Goal: Task Accomplishment & Management: Manage account settings

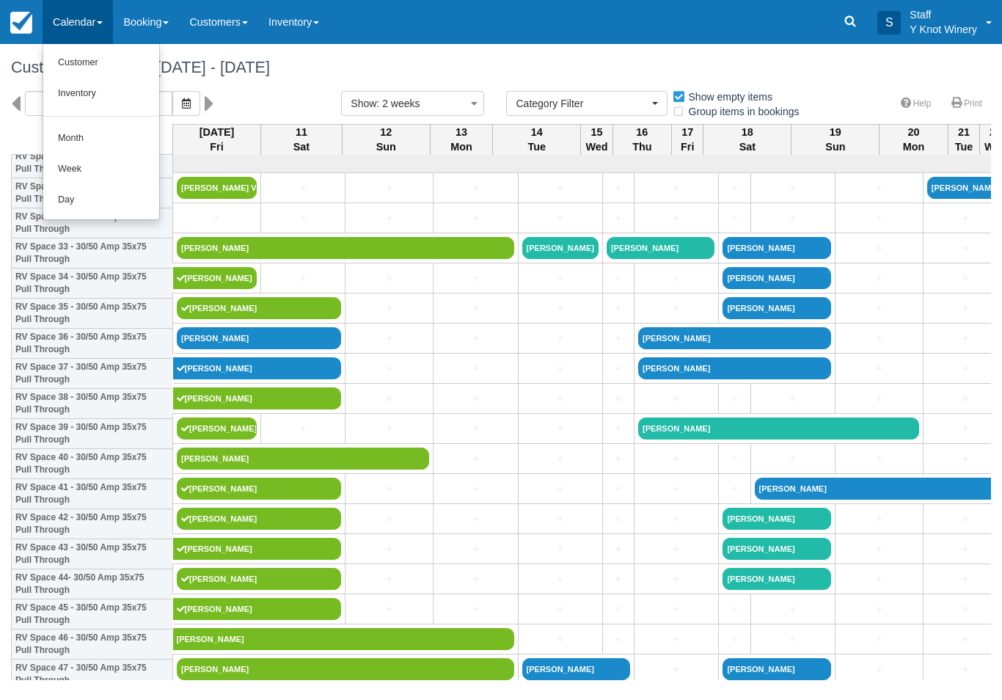
select select
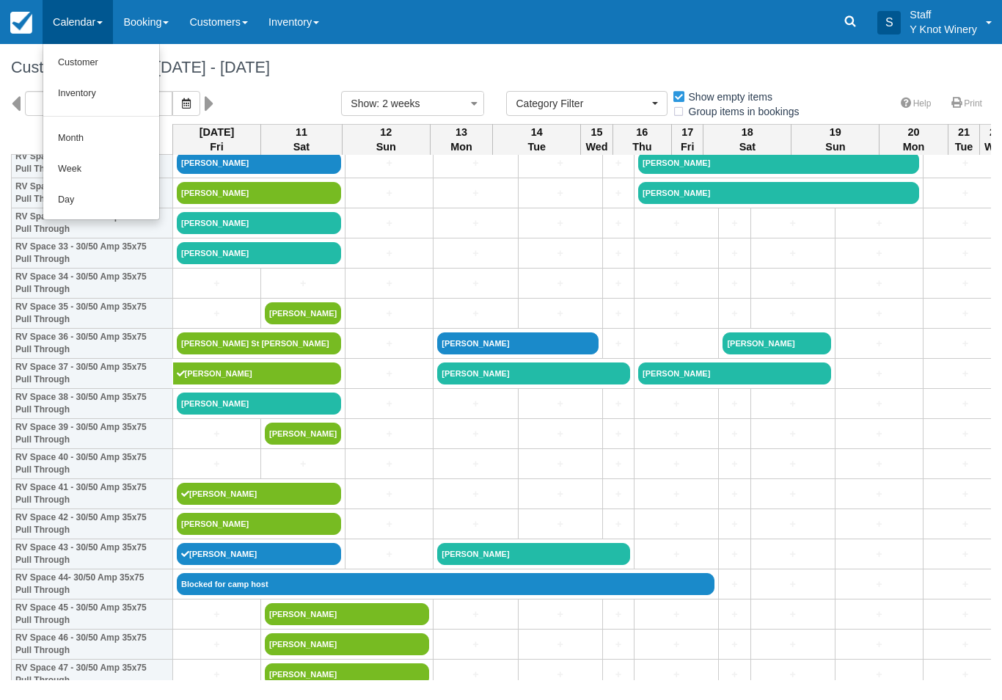
click at [96, 57] on link "Customer" at bounding box center [101, 63] width 116 height 31
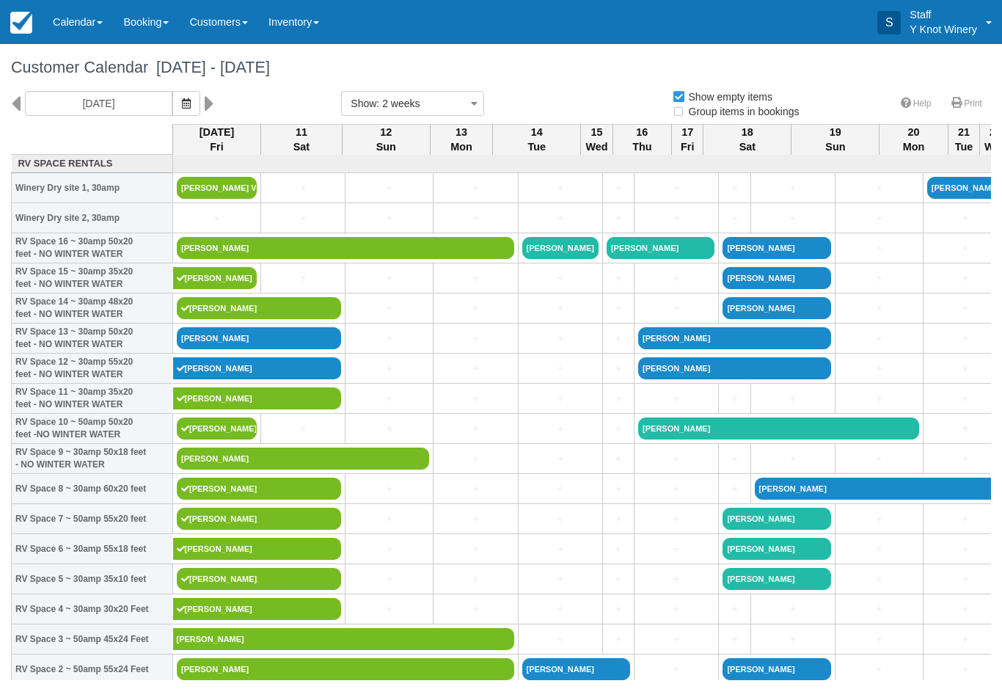
select select
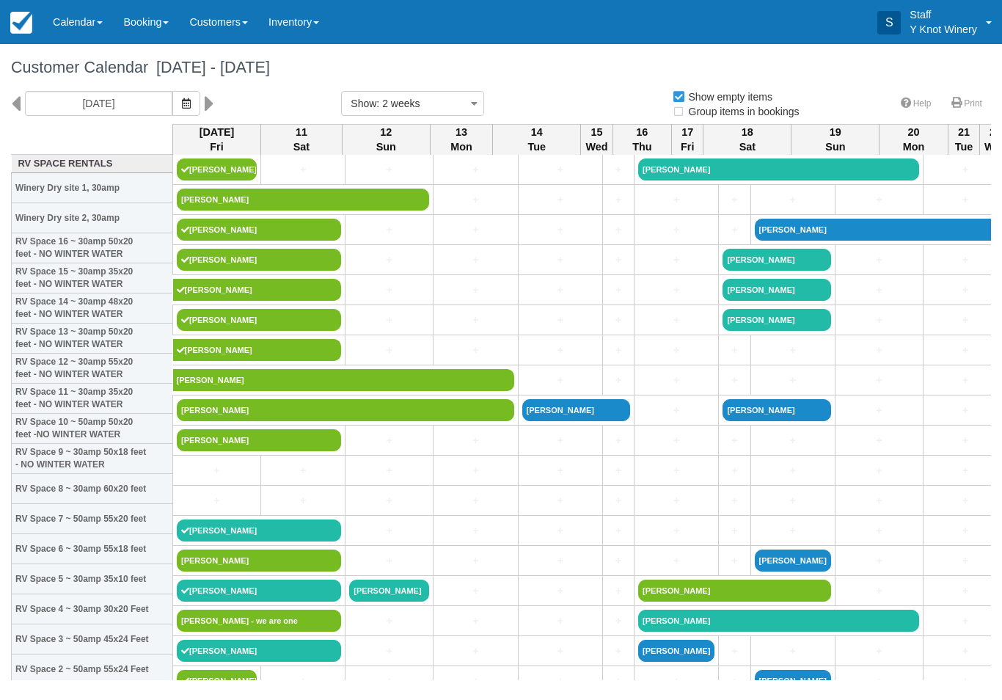
select select
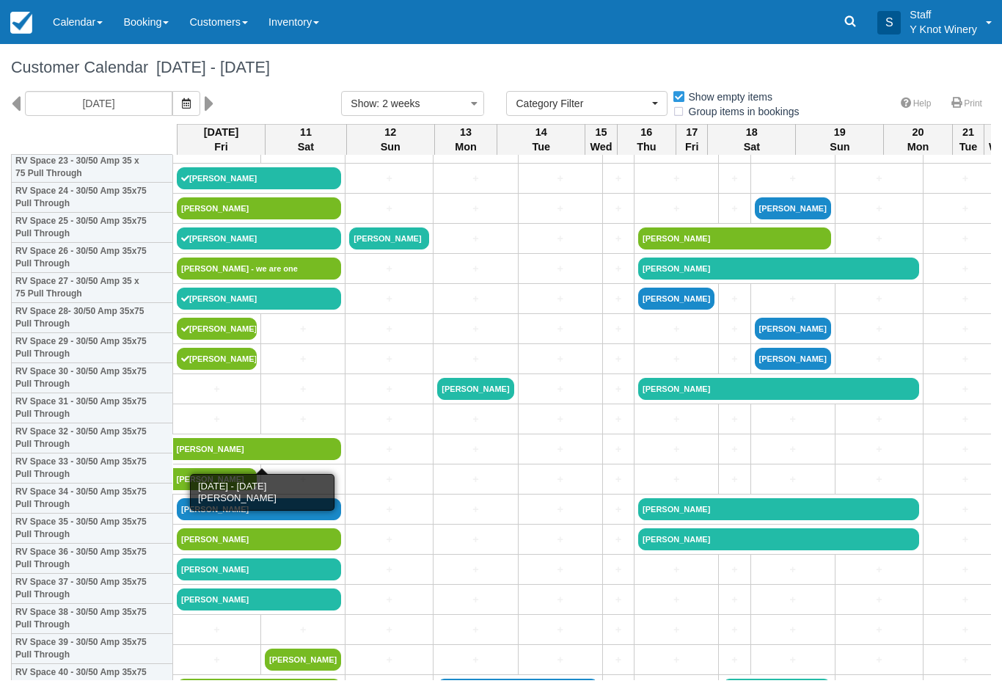
scroll to position [748, 0]
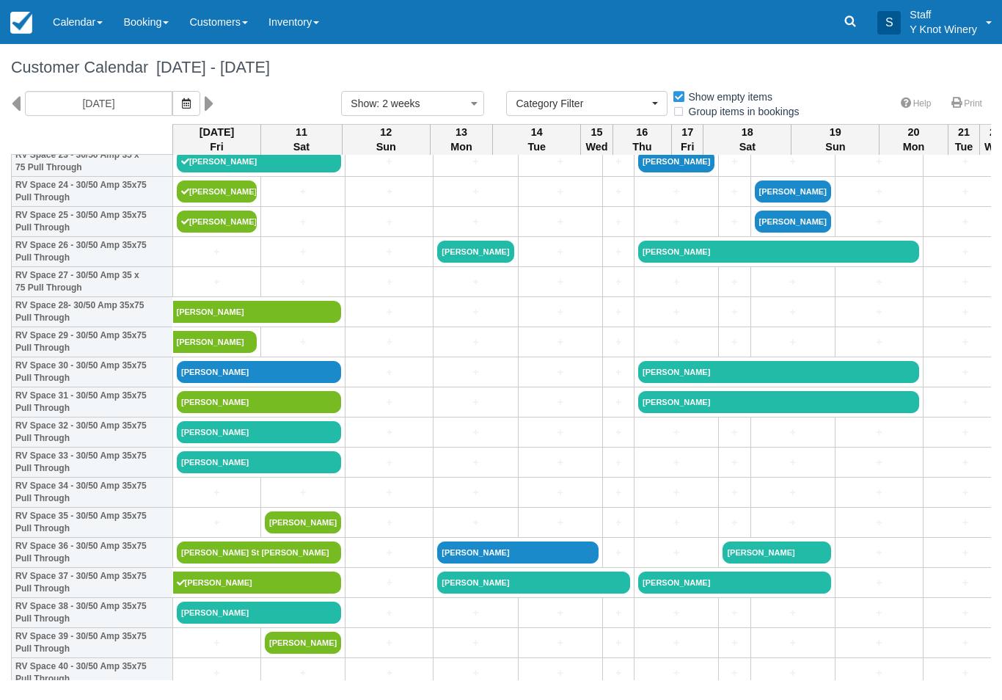
click at [272, 443] on link "Anna R Leigh" at bounding box center [259, 432] width 164 height 22
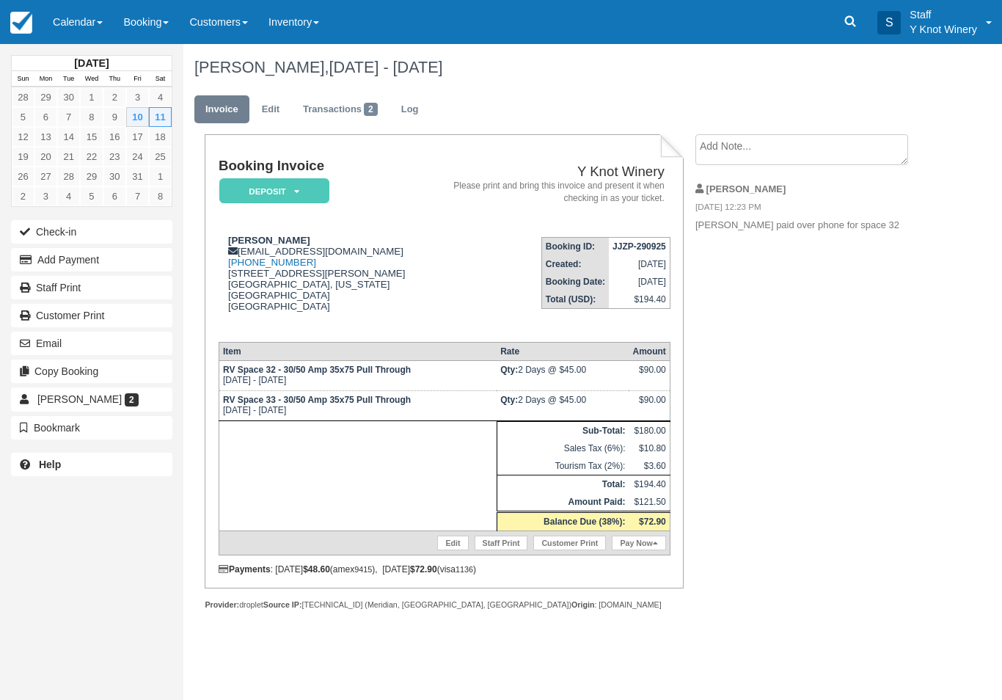
click at [75, 230] on button "Check-in" at bounding box center [91, 231] width 161 height 23
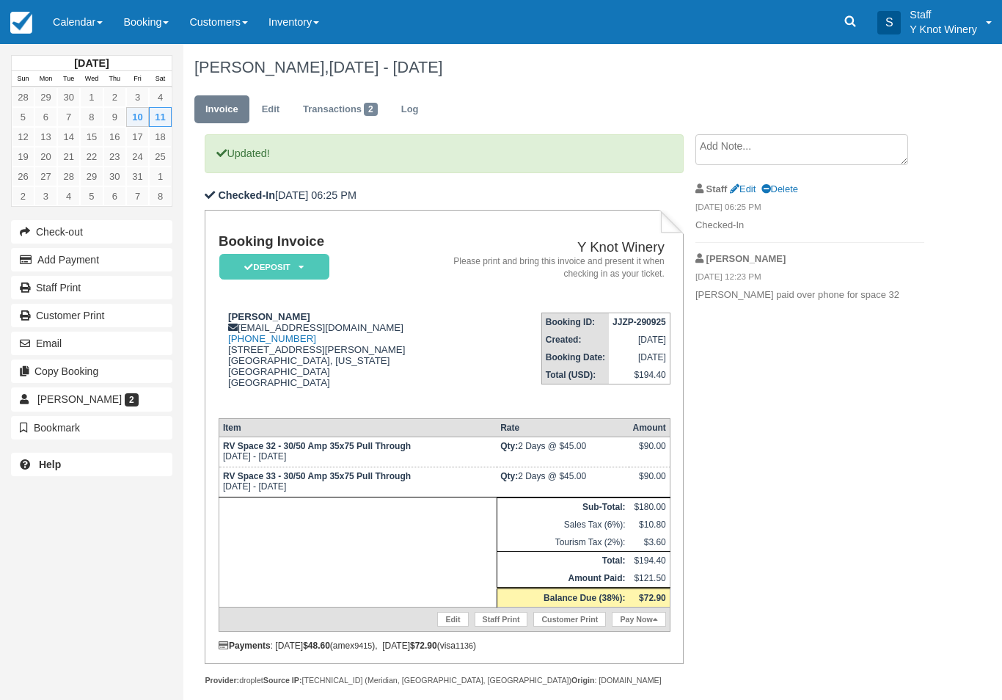
click at [66, 37] on link "Calendar" at bounding box center [78, 22] width 70 height 44
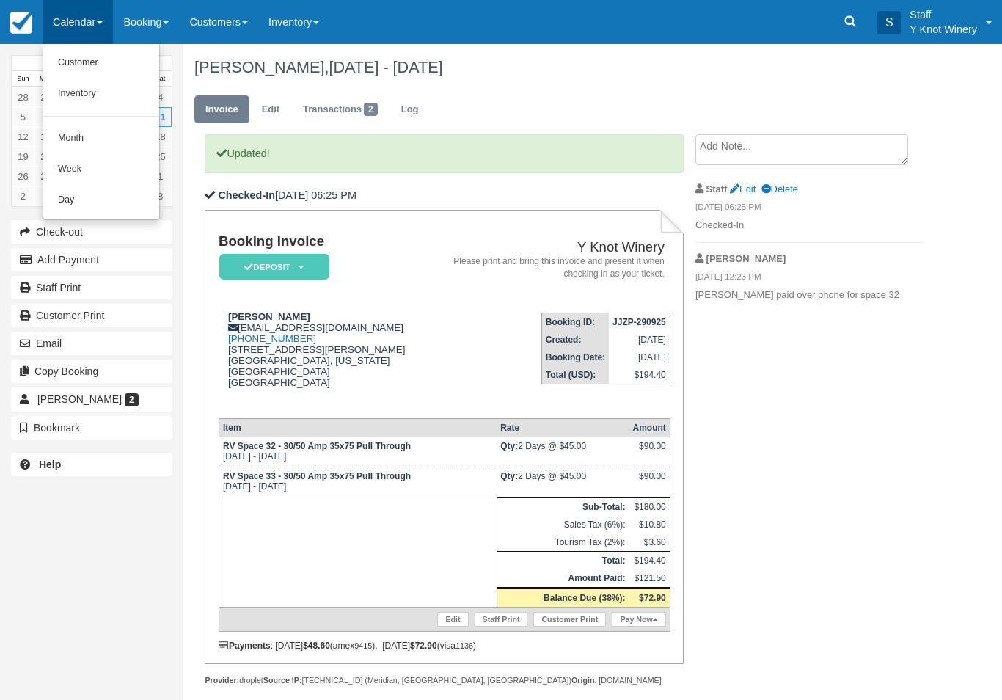
click at [76, 65] on link "Customer" at bounding box center [101, 63] width 116 height 31
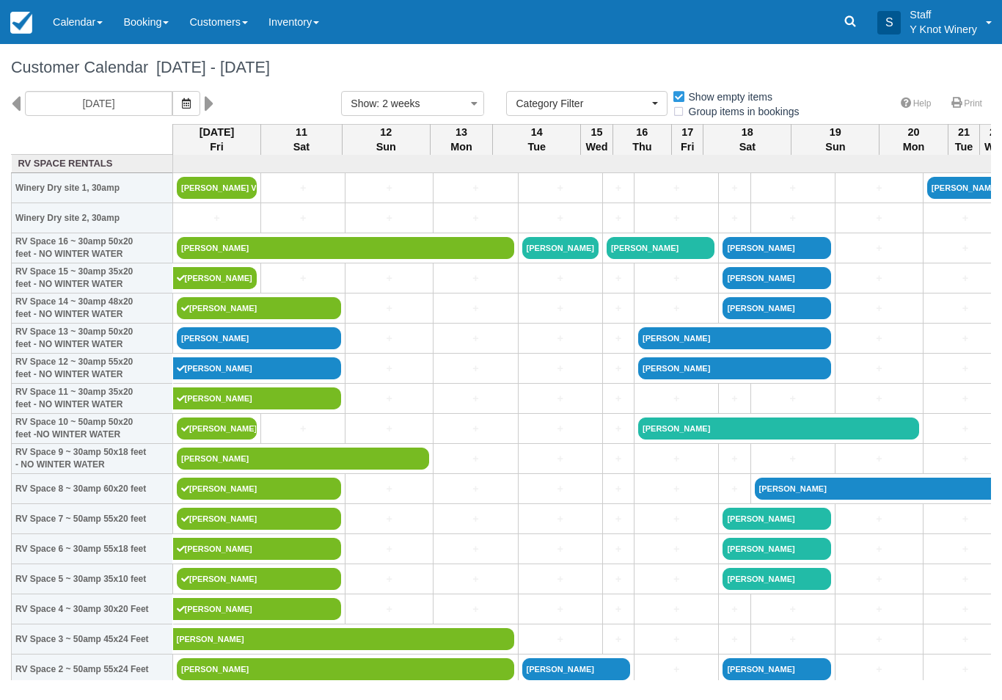
select select
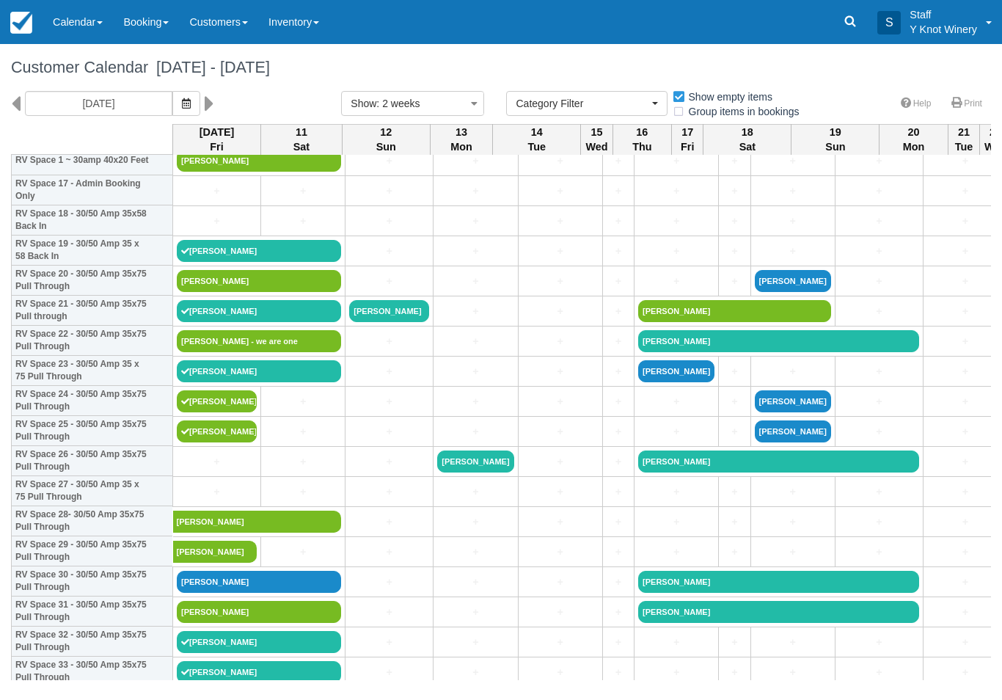
scroll to position [539, 0]
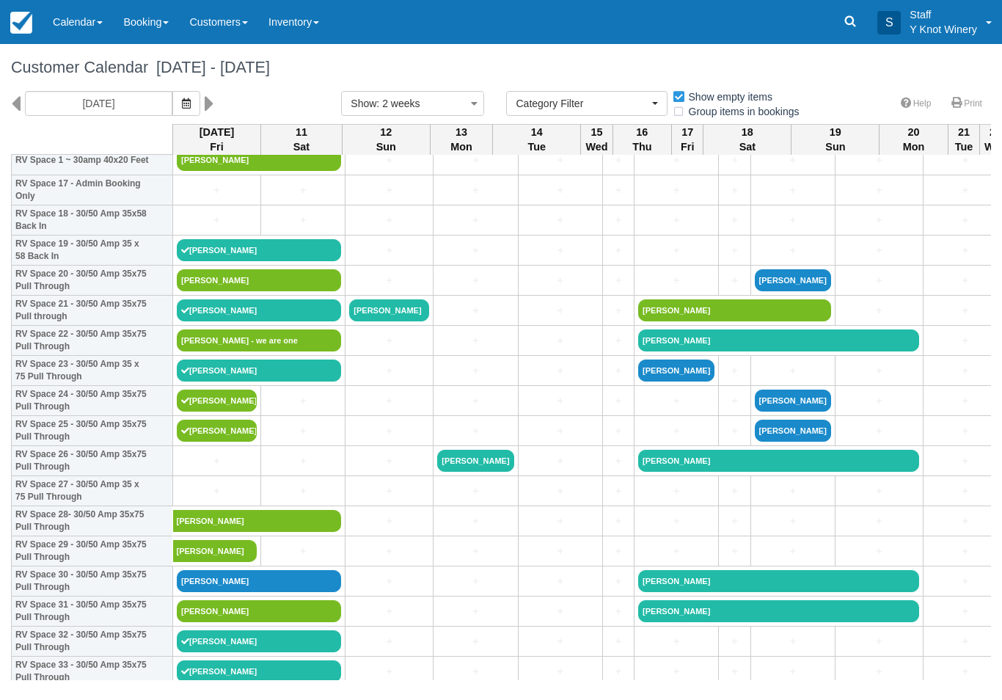
click at [293, 351] on link "Madison Davis - we are one" at bounding box center [259, 340] width 164 height 22
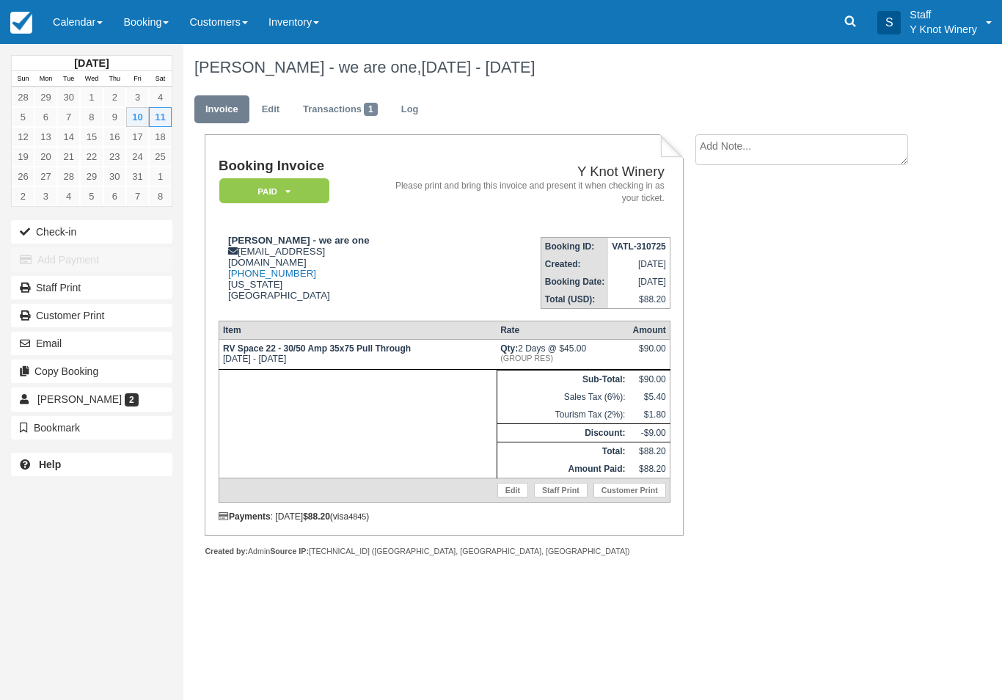
click at [61, 236] on button "Check-in" at bounding box center [91, 231] width 161 height 23
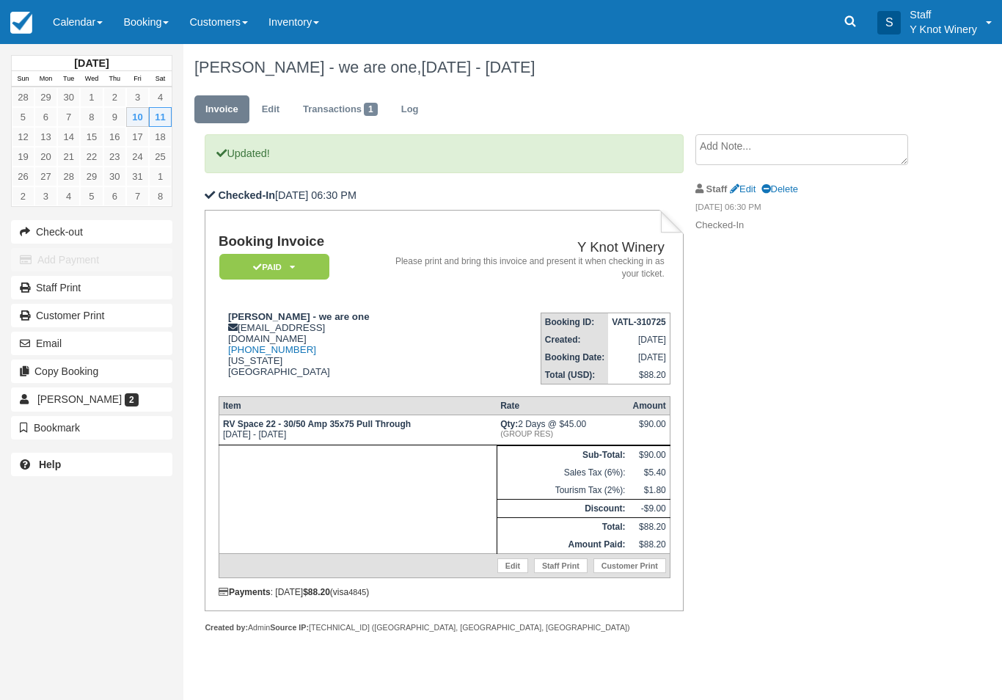
click at [70, 23] on link "Calendar" at bounding box center [78, 22] width 70 height 44
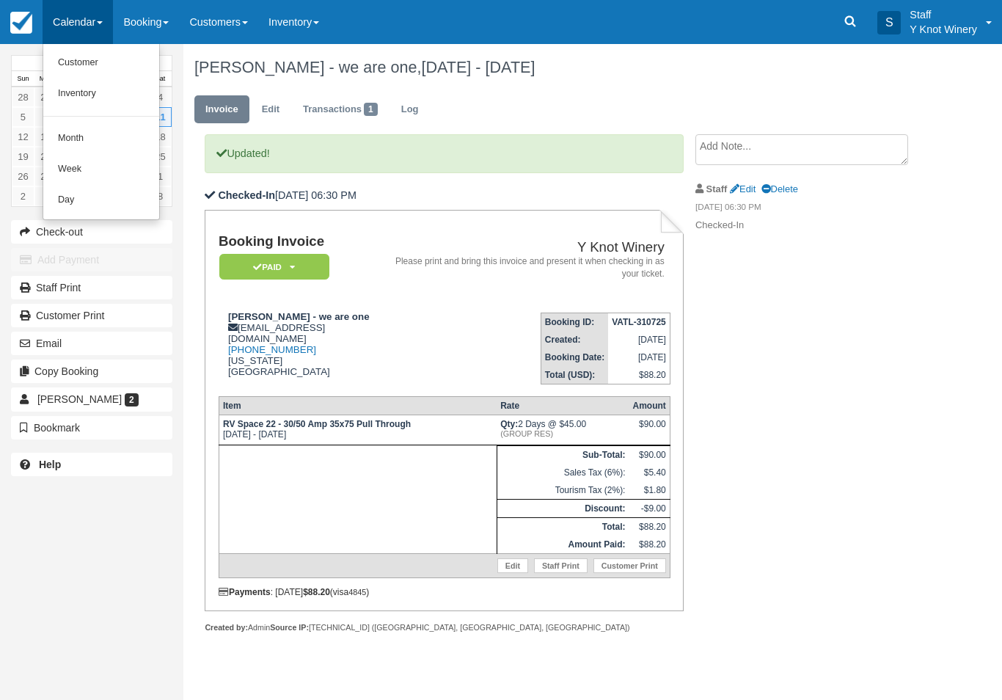
click at [70, 67] on link "Customer" at bounding box center [101, 63] width 116 height 31
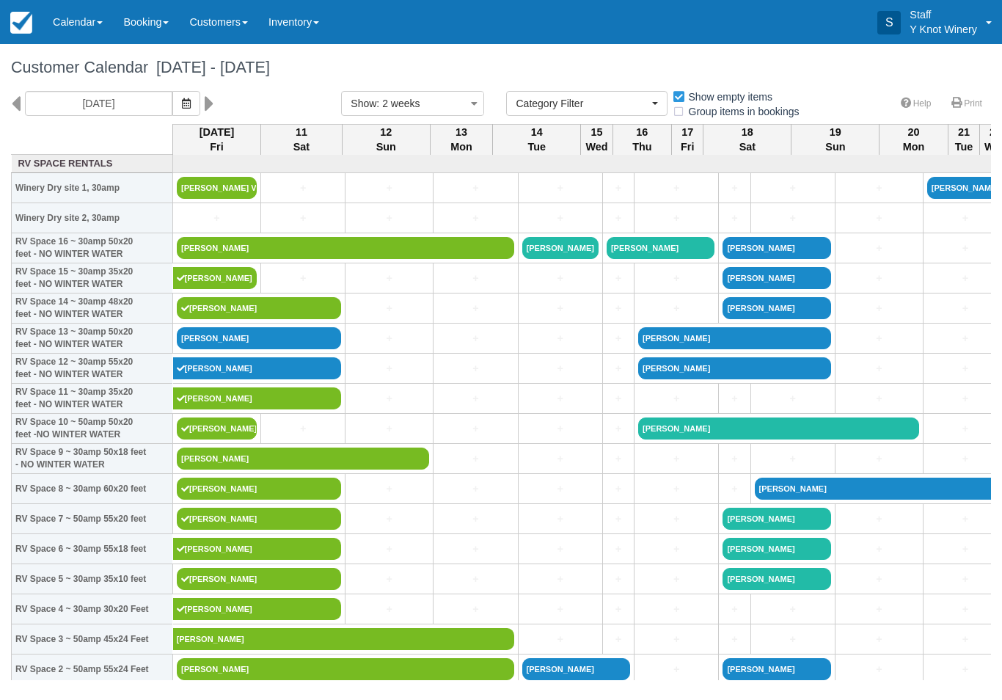
select select
click at [73, 27] on link "Calendar" at bounding box center [78, 22] width 70 height 44
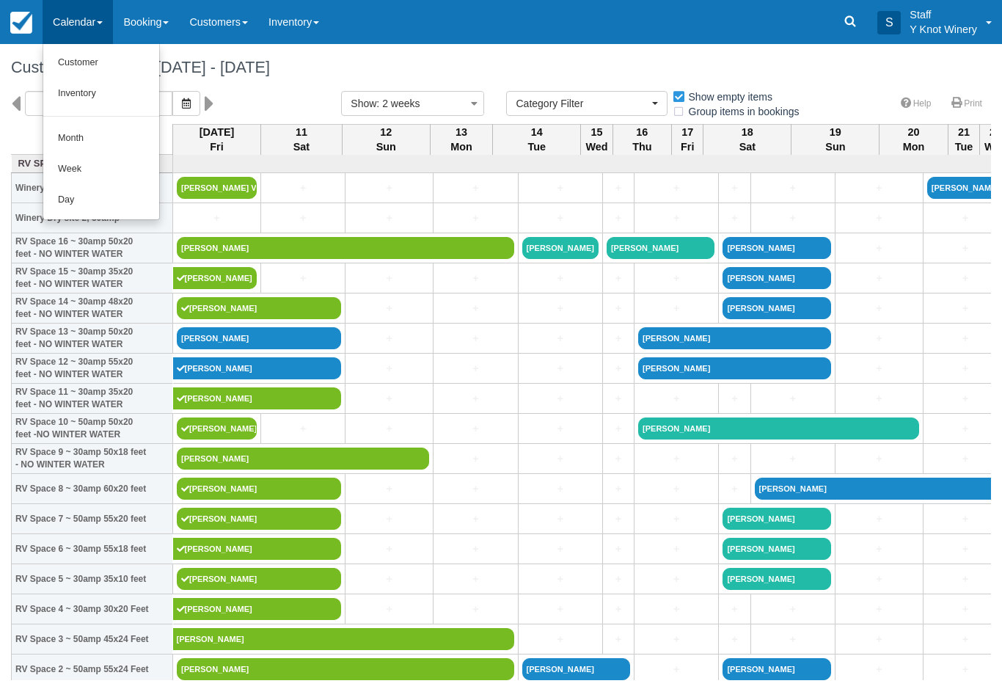
click at [74, 54] on link "Customer" at bounding box center [101, 63] width 116 height 31
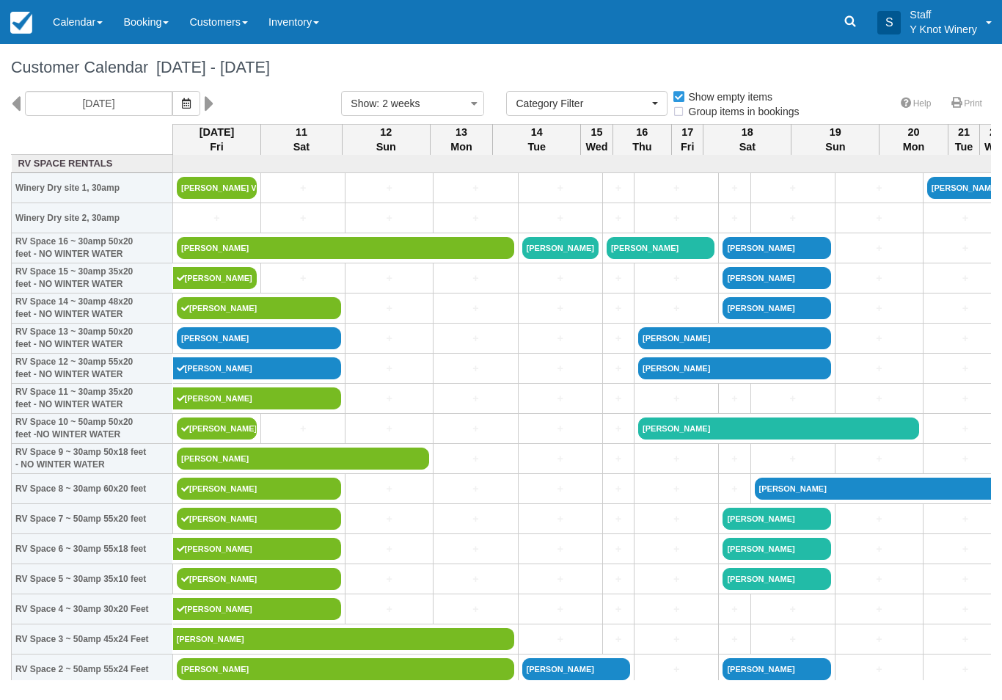
select select
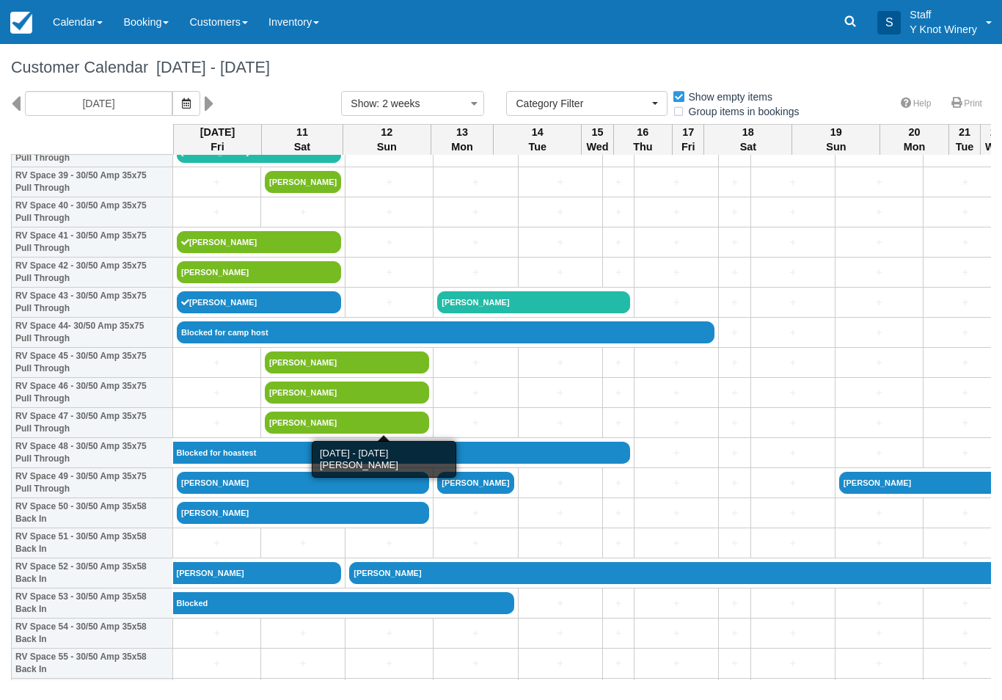
scroll to position [1211, 0]
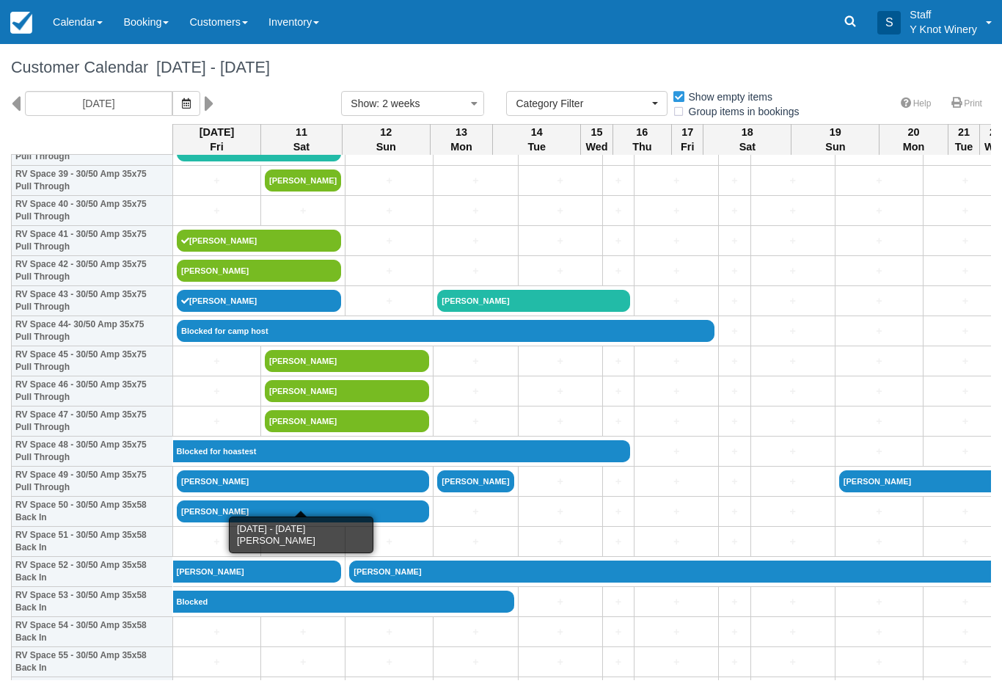
click at [257, 492] on link "[PERSON_NAME]" at bounding box center [303, 481] width 252 height 22
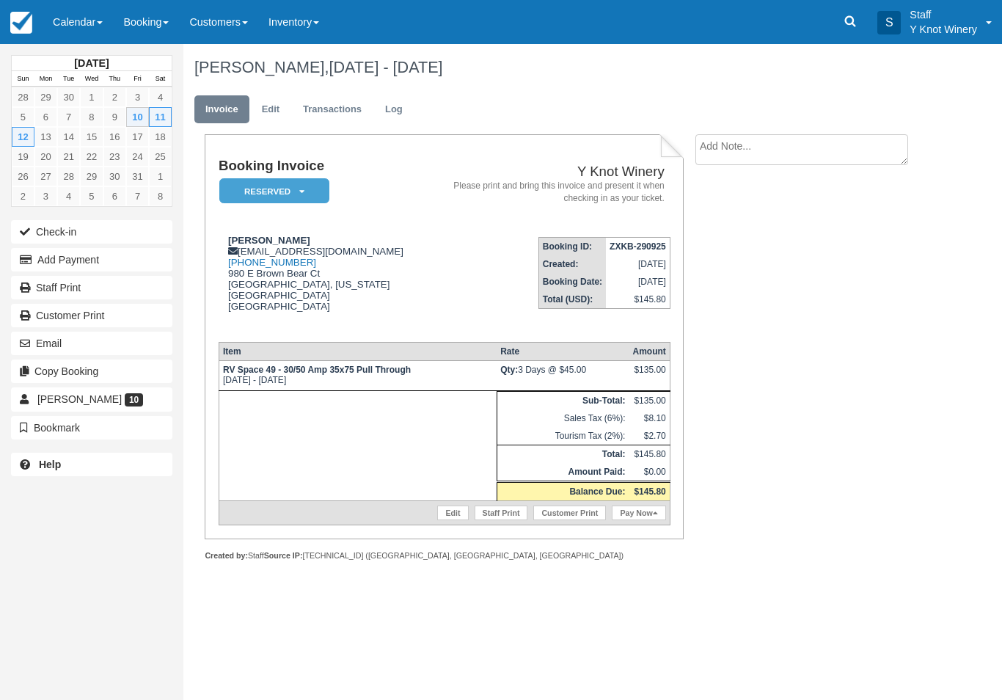
click at [62, 229] on button "Check-in" at bounding box center [91, 231] width 161 height 23
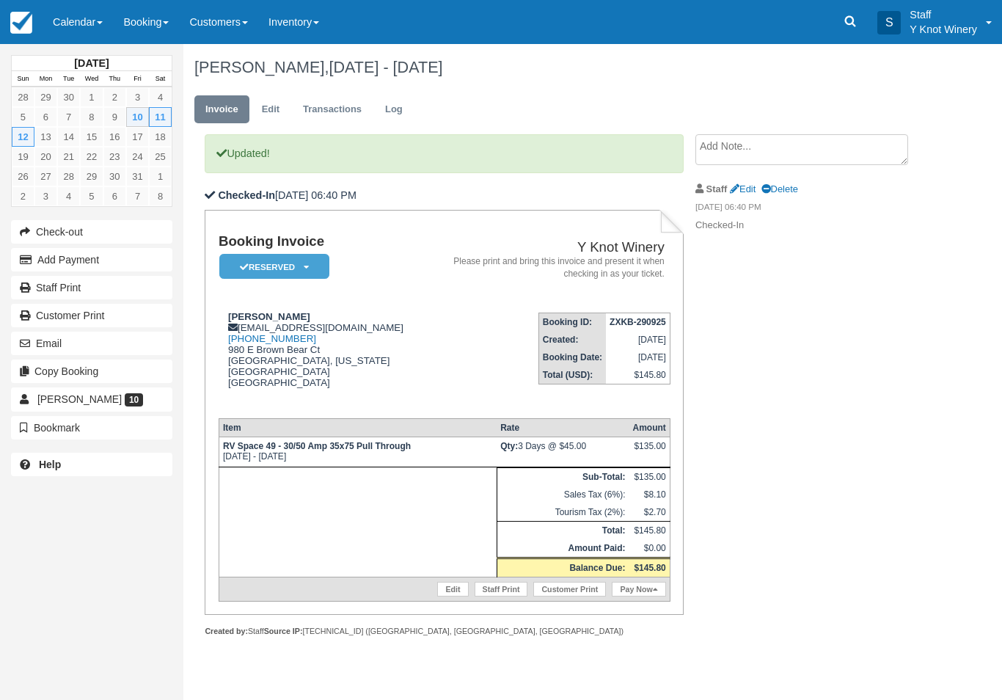
click at [643, 588] on link "Pay Now" at bounding box center [639, 589] width 54 height 15
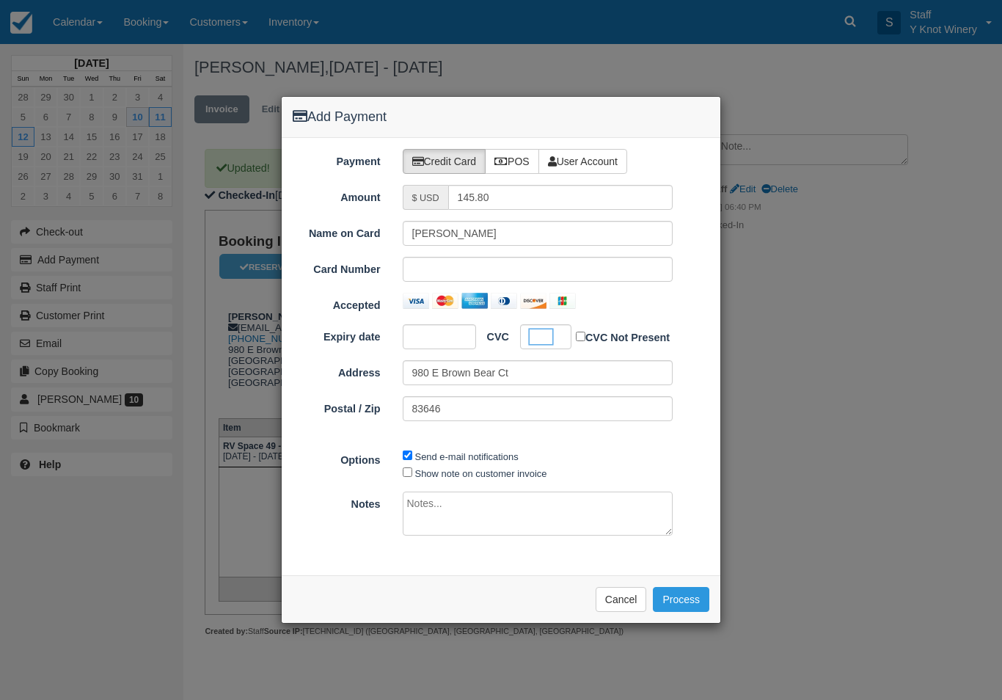
click at [470, 470] on label "Show note on customer invoice" at bounding box center [481, 473] width 132 height 11
click at [412, 470] on input "Show note on customer invoice" at bounding box center [408, 472] width 10 height 10
checkbox input "true"
click at [693, 602] on button "Process" at bounding box center [681, 599] width 56 height 25
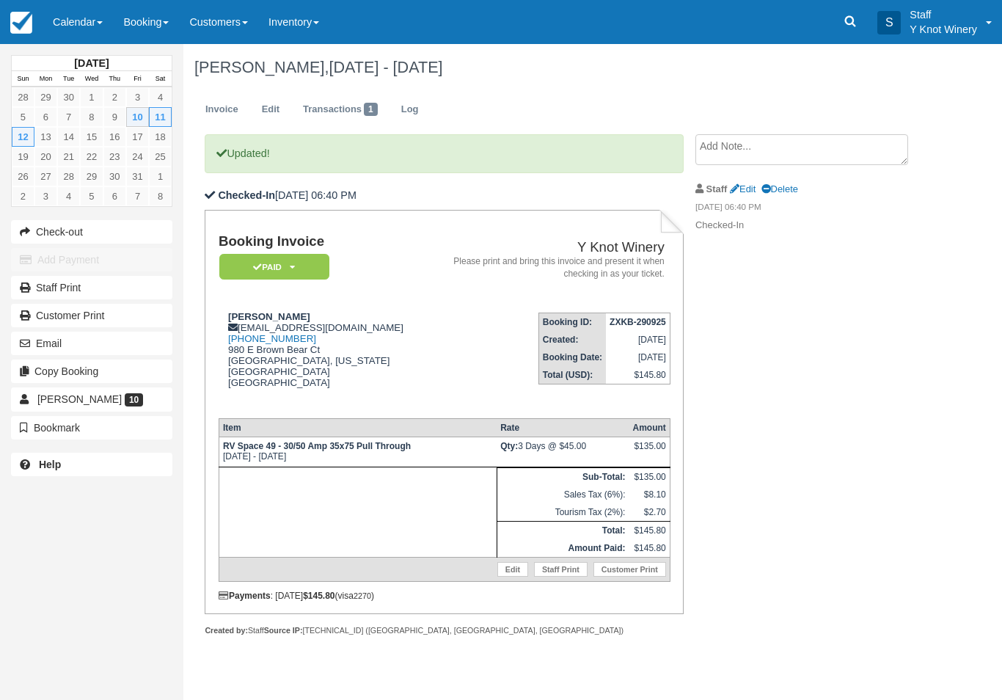
click at [79, 30] on link "Calendar" at bounding box center [78, 22] width 70 height 44
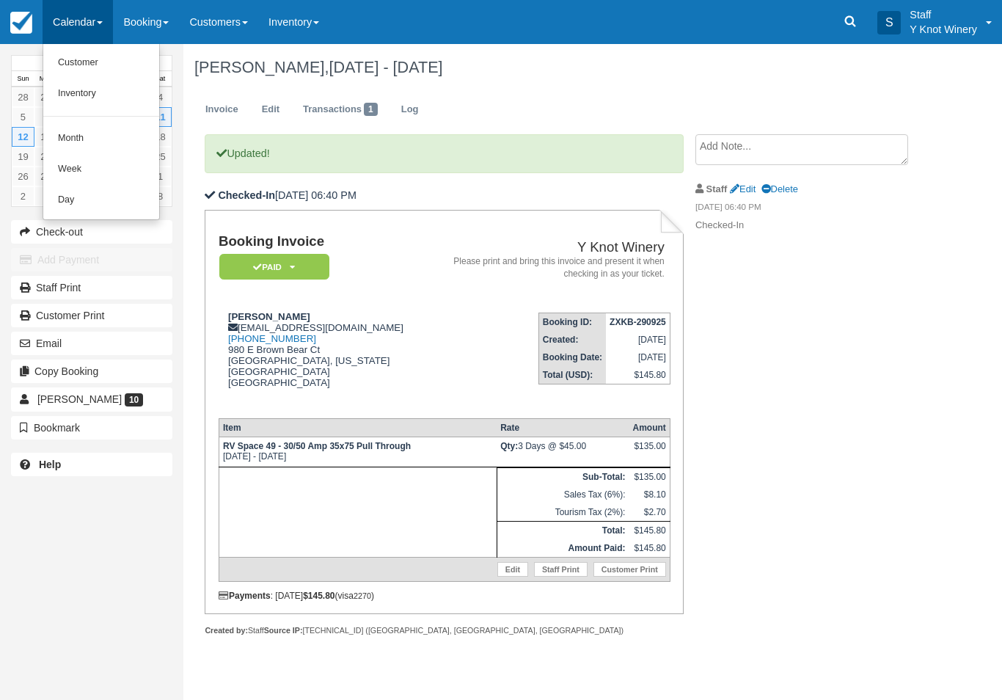
click at [81, 65] on link "Customer" at bounding box center [101, 63] width 116 height 31
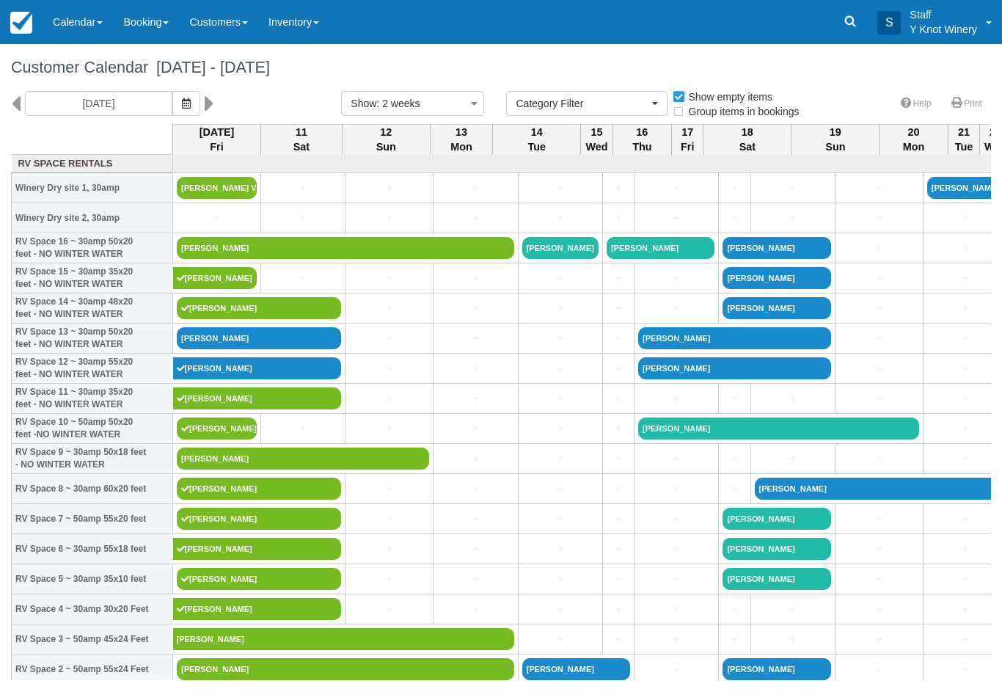
select select
click at [249, 349] on link "[PERSON_NAME]" at bounding box center [259, 338] width 164 height 22
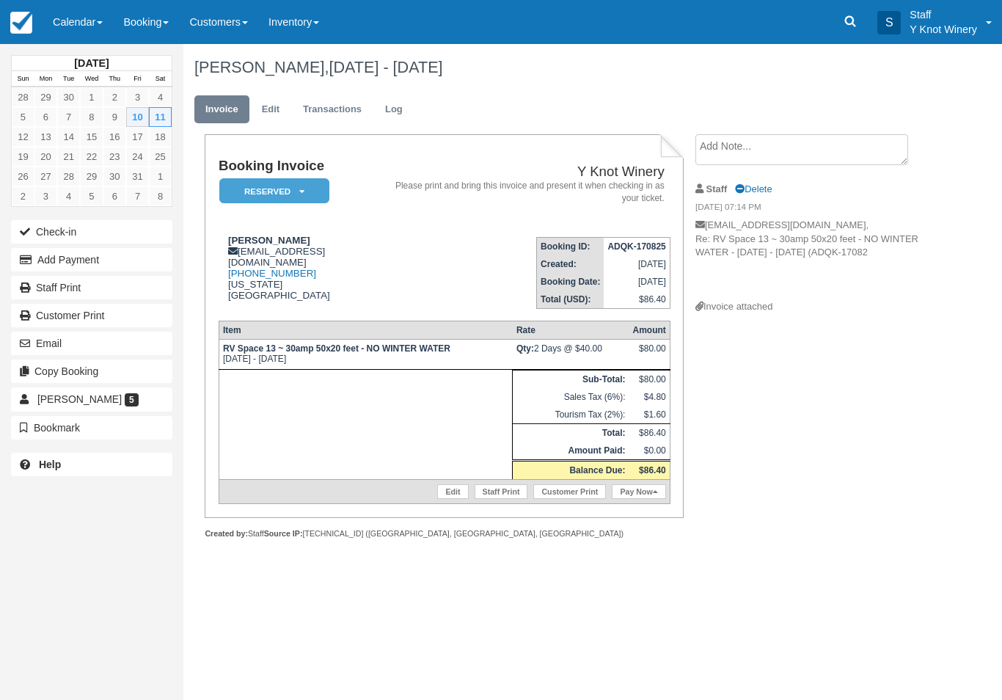
click at [73, 233] on button "Check-in" at bounding box center [91, 231] width 161 height 23
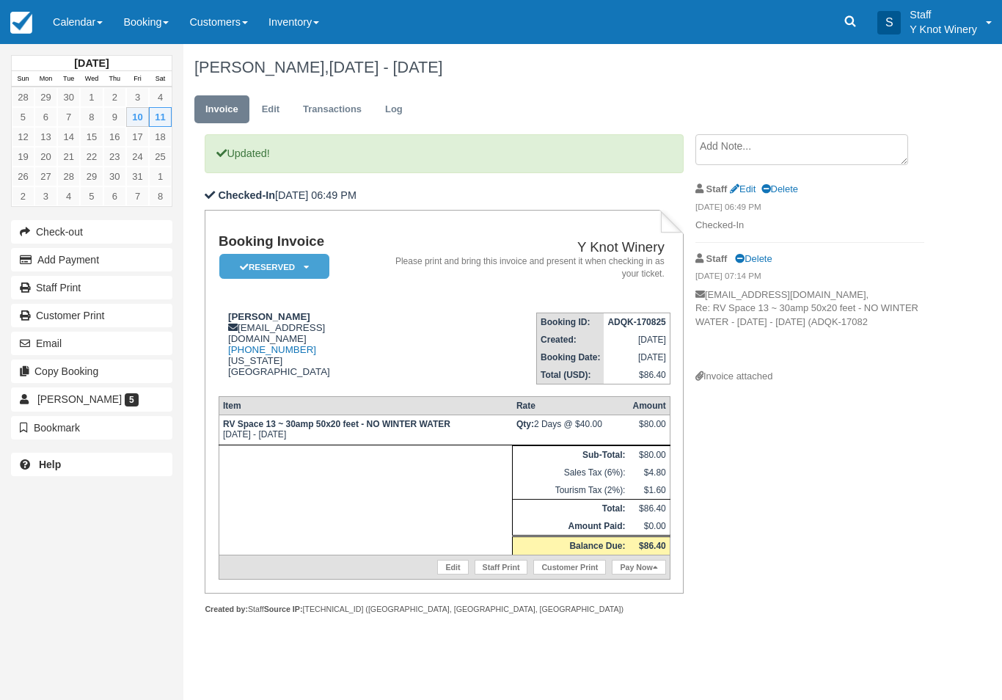
click at [636, 574] on link "Pay Now" at bounding box center [639, 567] width 54 height 15
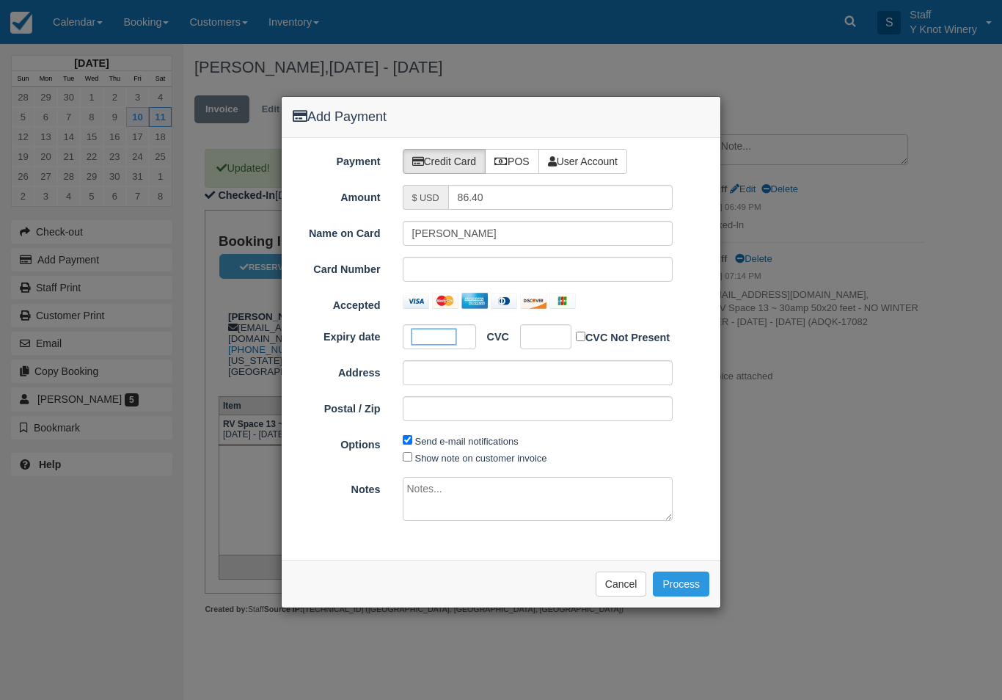
click at [528, 338] on div at bounding box center [545, 336] width 51 height 25
click at [450, 453] on label "Show note on customer invoice" at bounding box center [481, 458] width 132 height 11
click at [412, 453] on input "Show note on customer invoice" at bounding box center [408, 457] width 10 height 10
checkbox input "true"
click at [687, 584] on button "Process" at bounding box center [681, 584] width 56 height 25
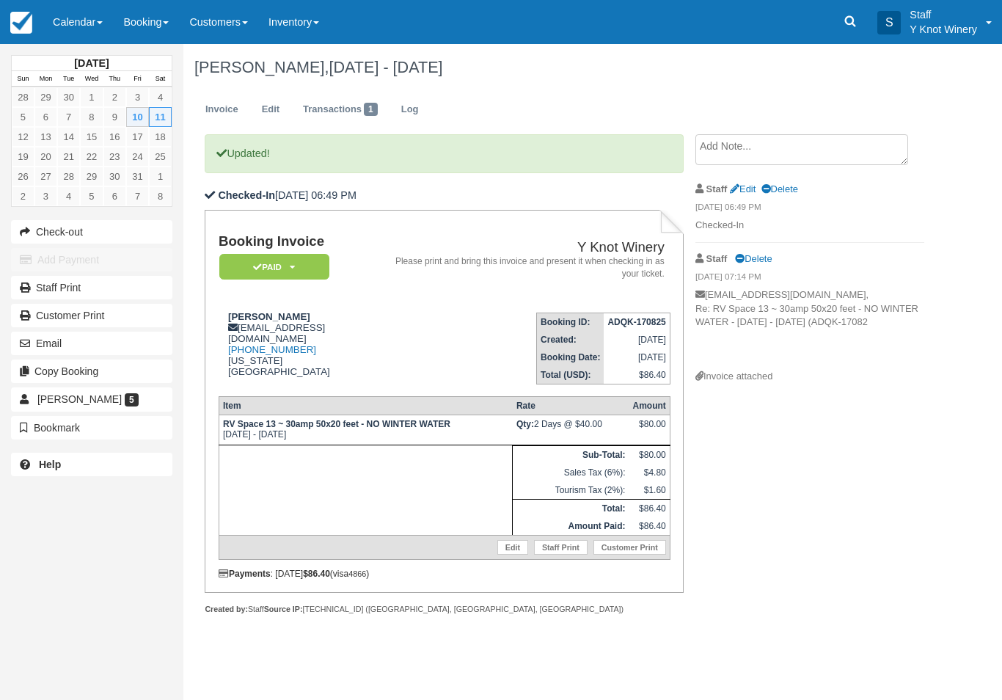
click at [76, 28] on link "Calendar" at bounding box center [78, 22] width 70 height 44
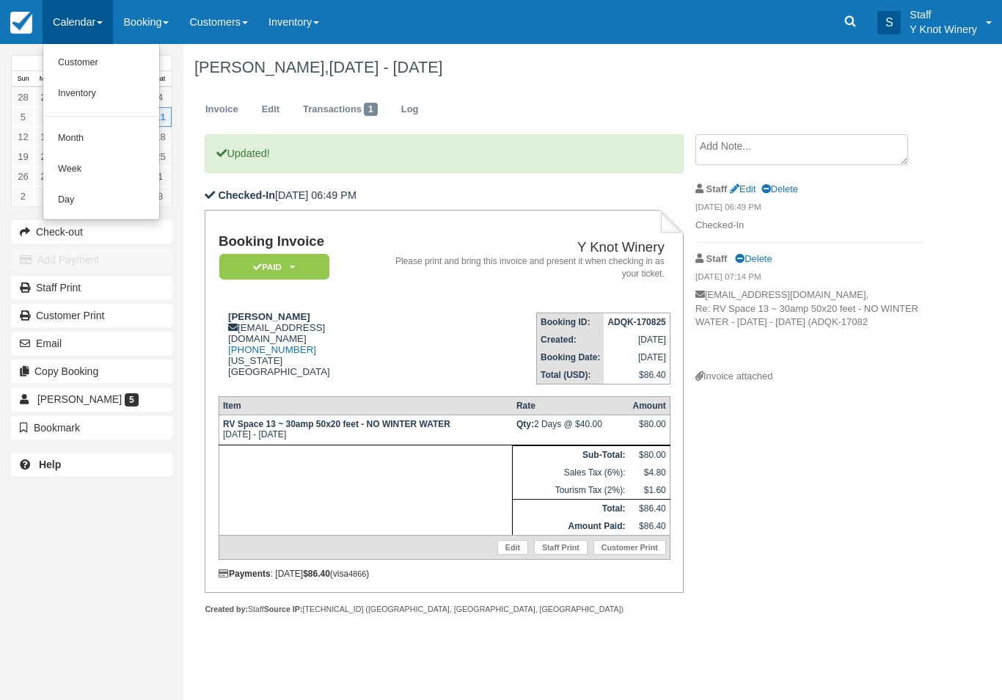
click at [99, 52] on link "Customer" at bounding box center [101, 63] width 116 height 31
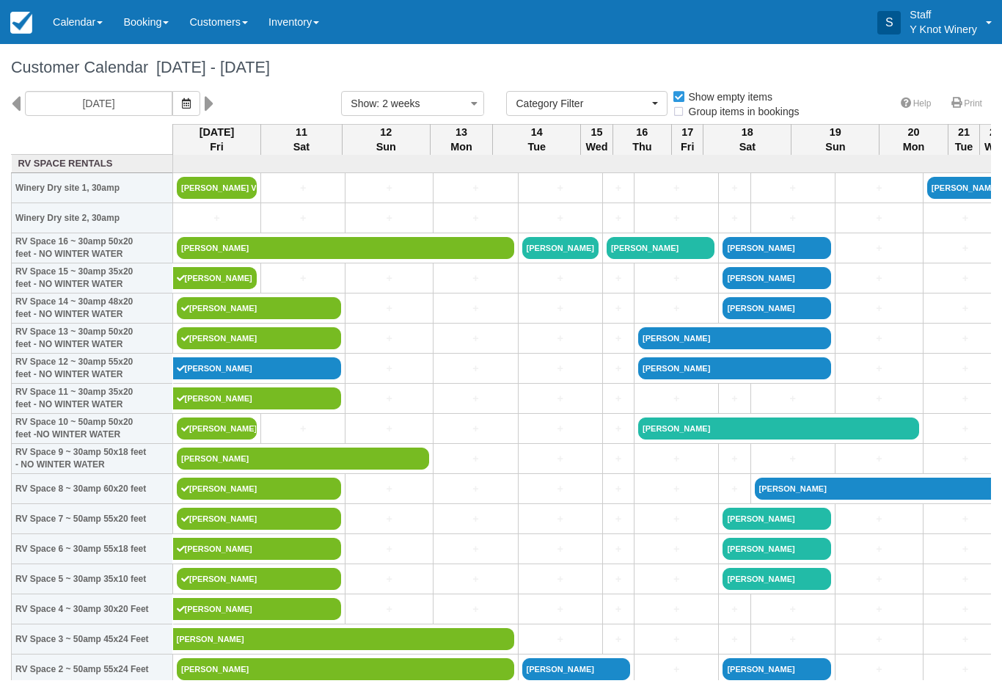
select select
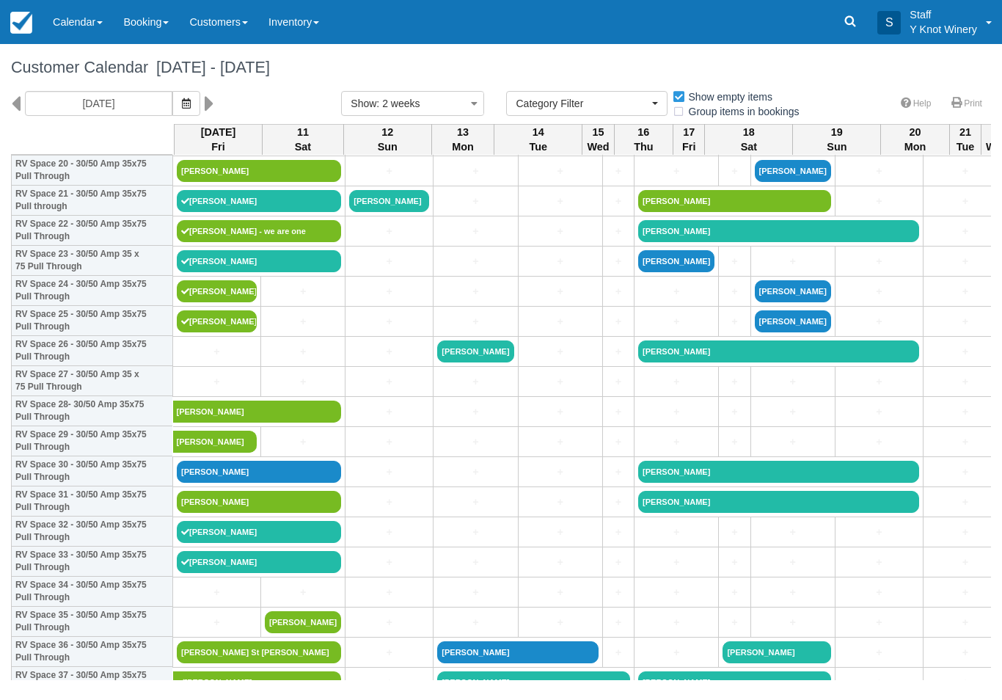
scroll to position [648, 0]
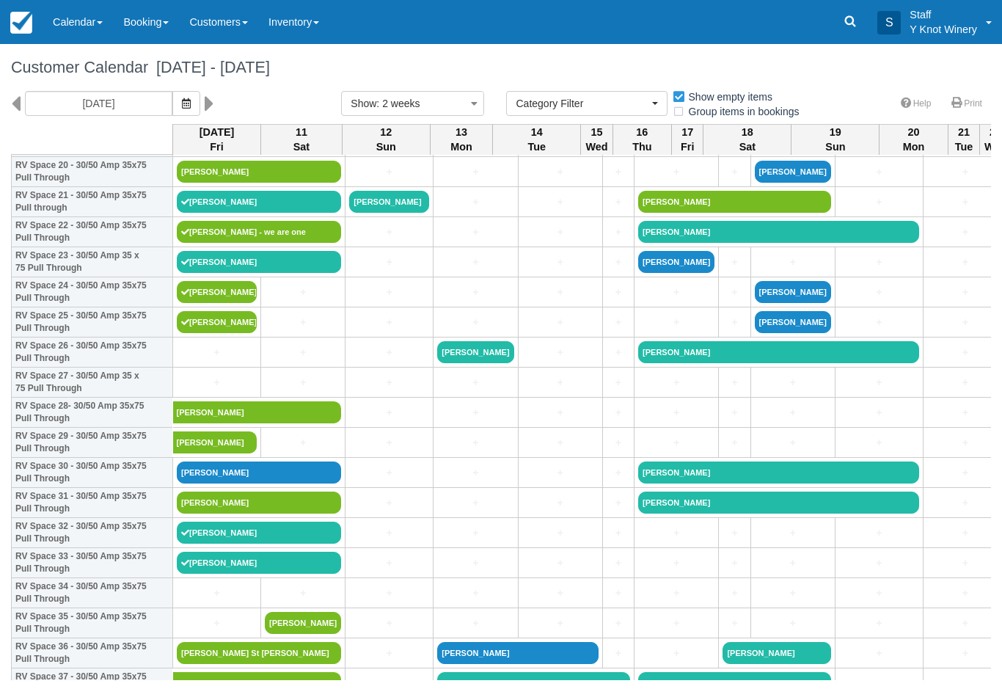
click at [211, 360] on link "+" at bounding box center [217, 352] width 80 height 15
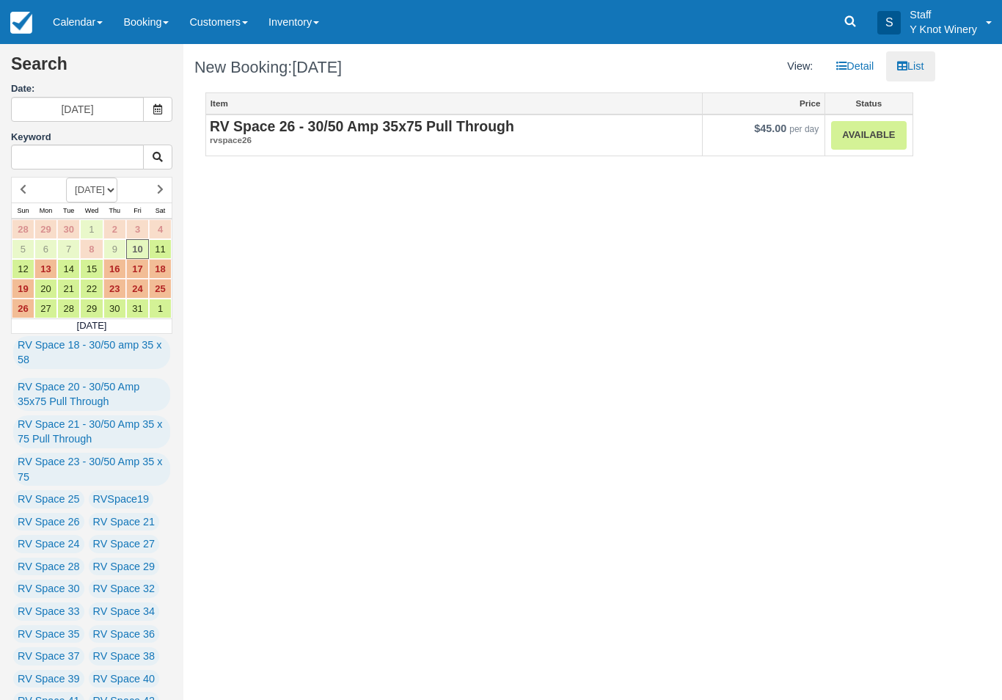
click at [864, 135] on link "Available" at bounding box center [868, 135] width 75 height 29
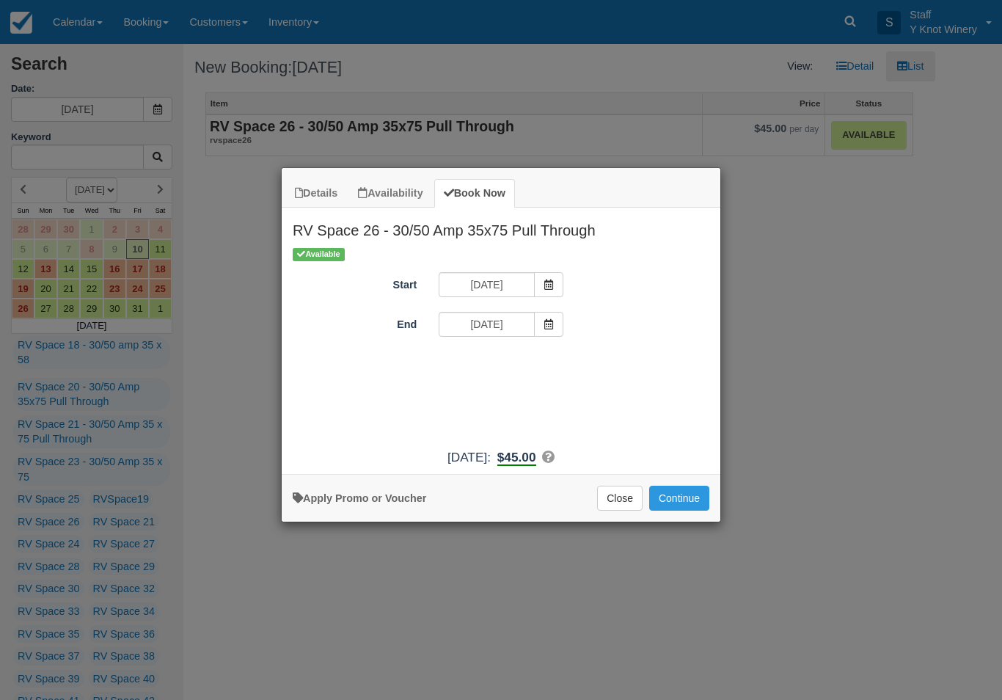
click at [686, 503] on button "Continue" at bounding box center [679, 498] width 60 height 25
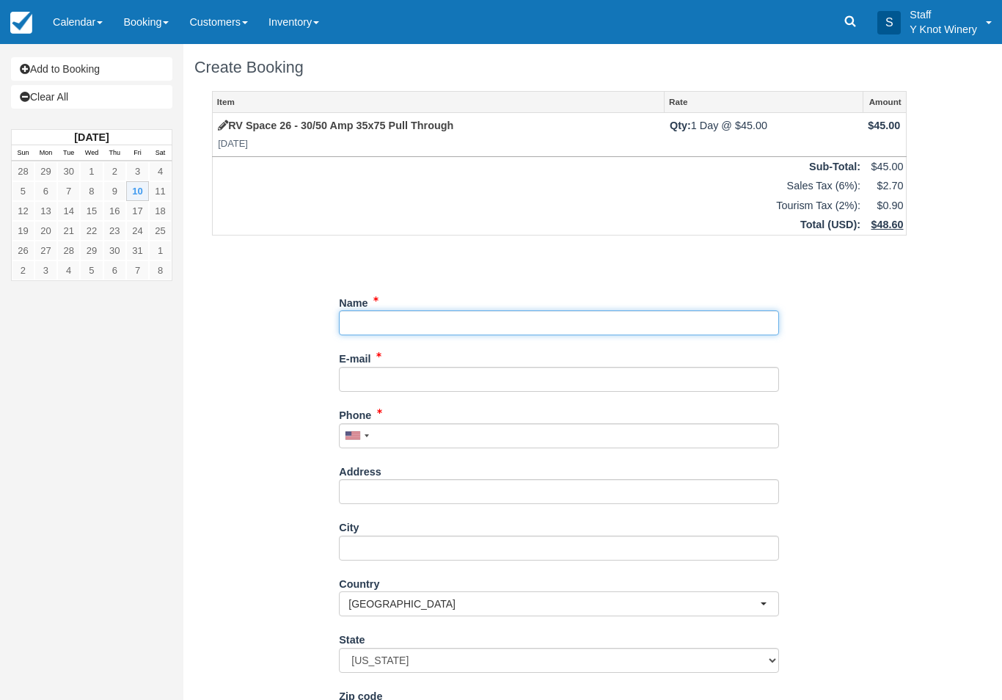
click at [372, 324] on input "Name" at bounding box center [559, 322] width 440 height 25
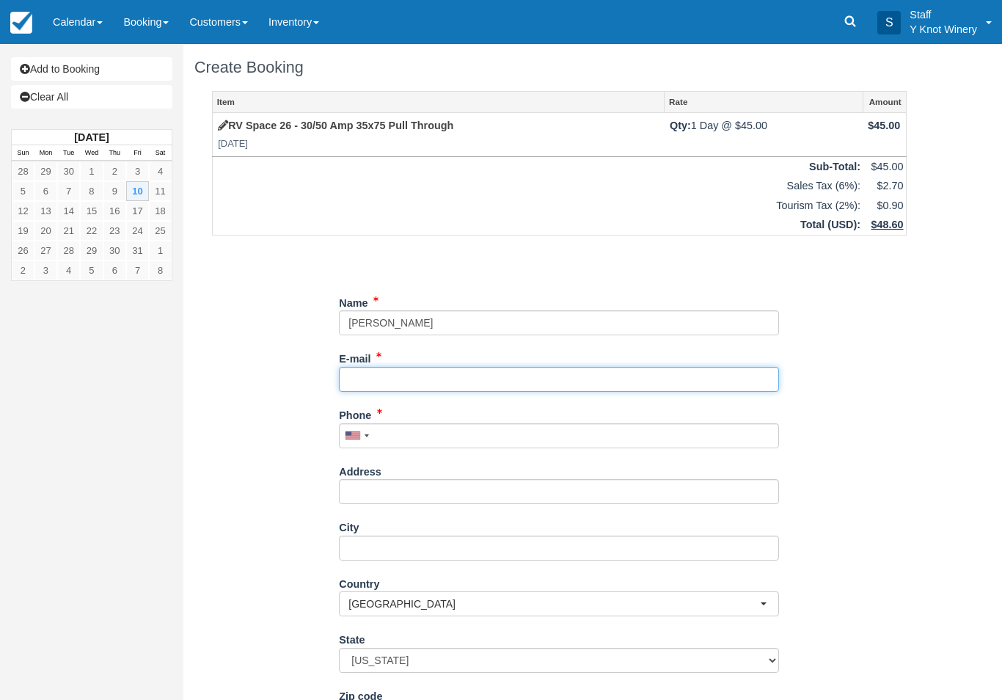
click at [384, 367] on input "E-mail" at bounding box center [559, 379] width 440 height 25
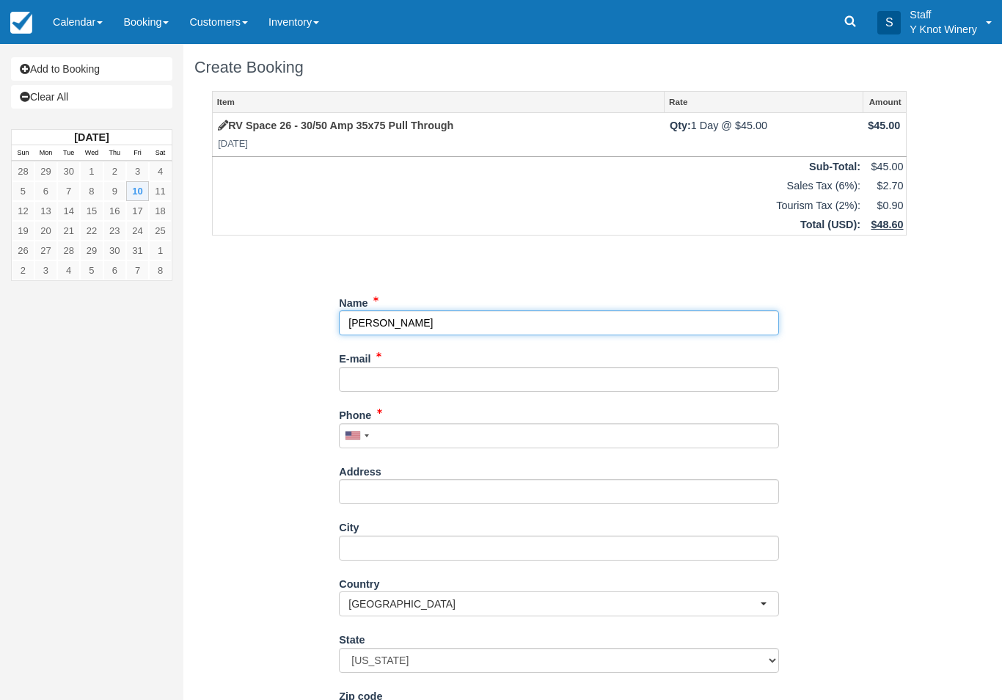
click at [379, 326] on input "Name" at bounding box center [559, 322] width 440 height 25
type input "[PERSON_NAME]"
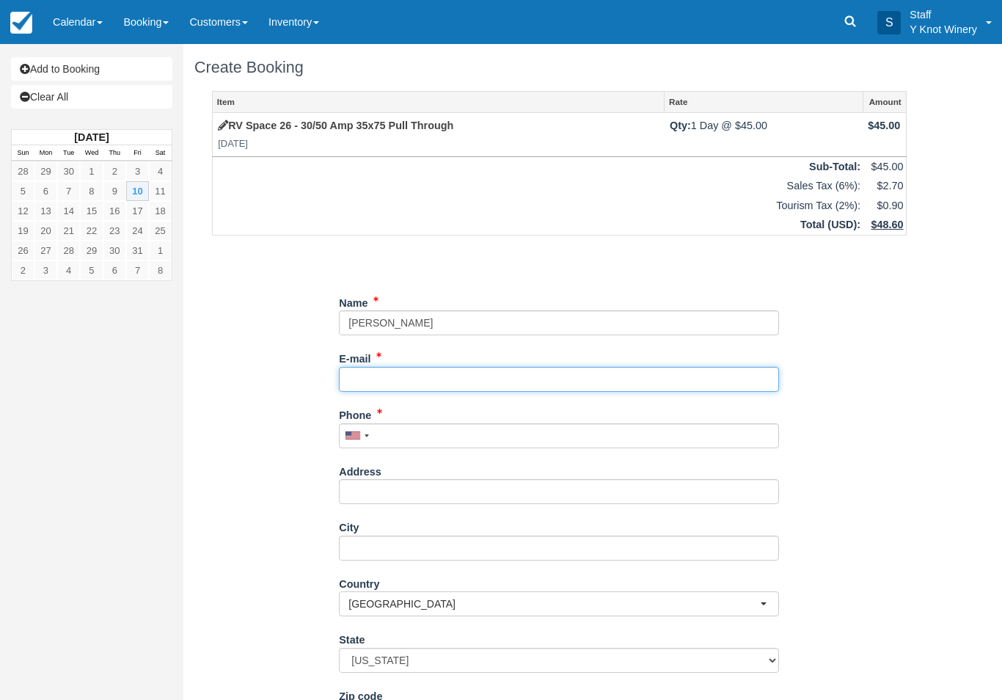
click at [384, 373] on input "E-mail" at bounding box center [559, 379] width 440 height 25
type input "[EMAIL_ADDRESS][DOMAIN_NAME]"
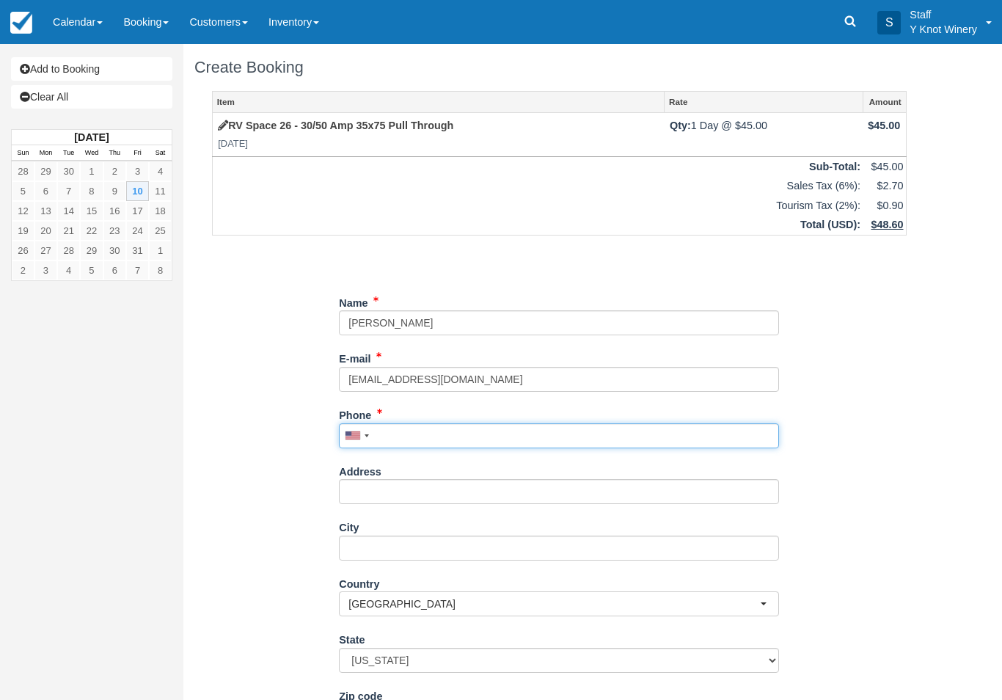
click at [407, 434] on input "Phone" at bounding box center [559, 435] width 440 height 25
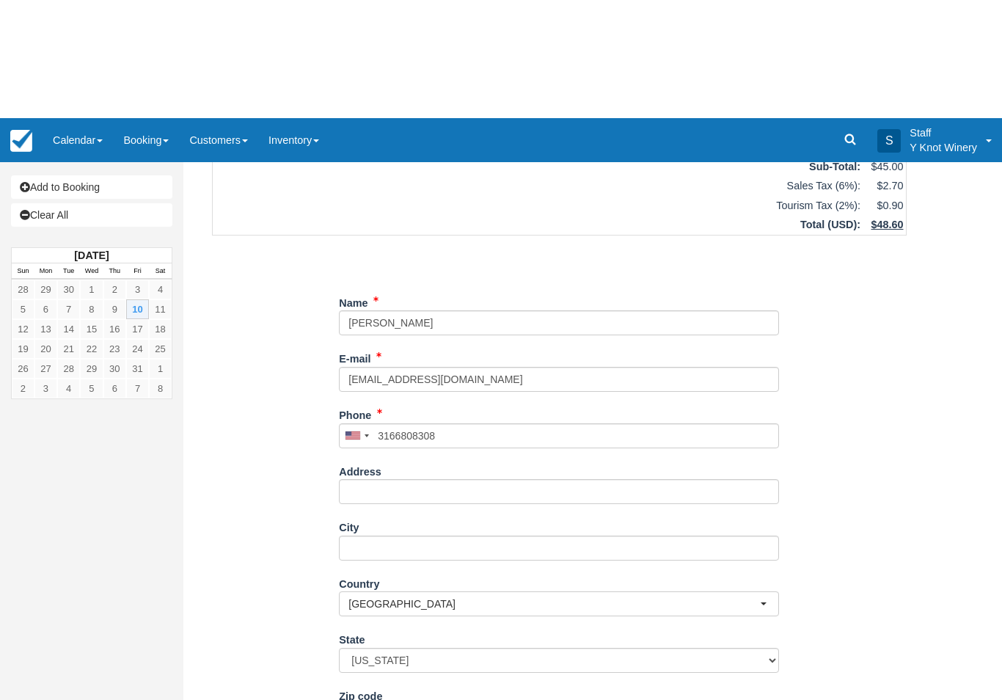
click at [383, 699] on button "Continue" at bounding box center [374, 705] width 70 height 25
type input "+13166808308"
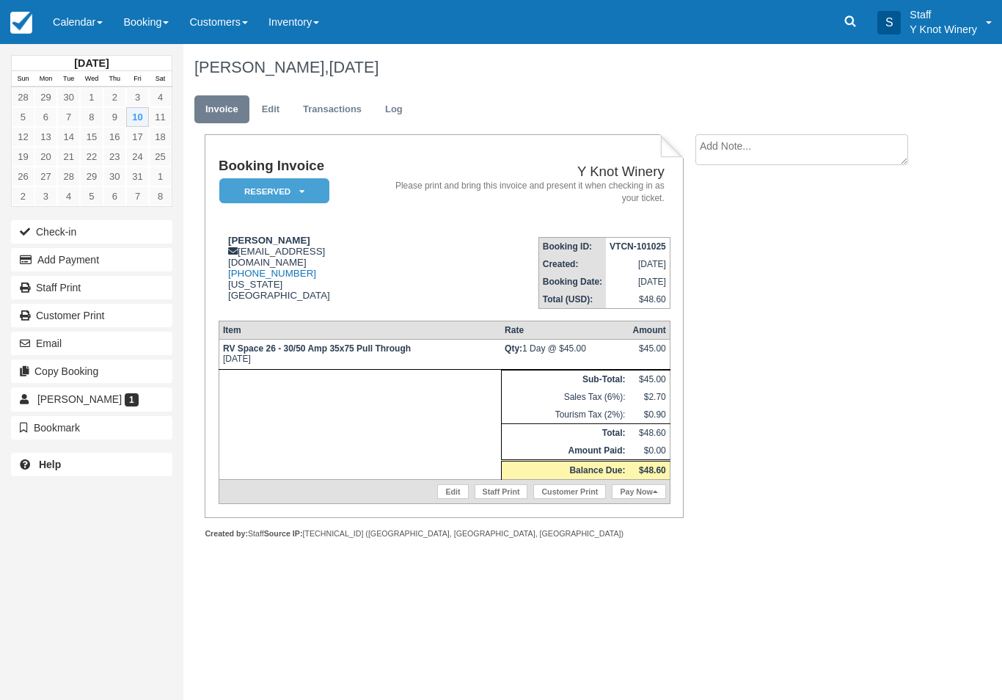
click at [76, 227] on button "Check-in" at bounding box center [91, 231] width 161 height 23
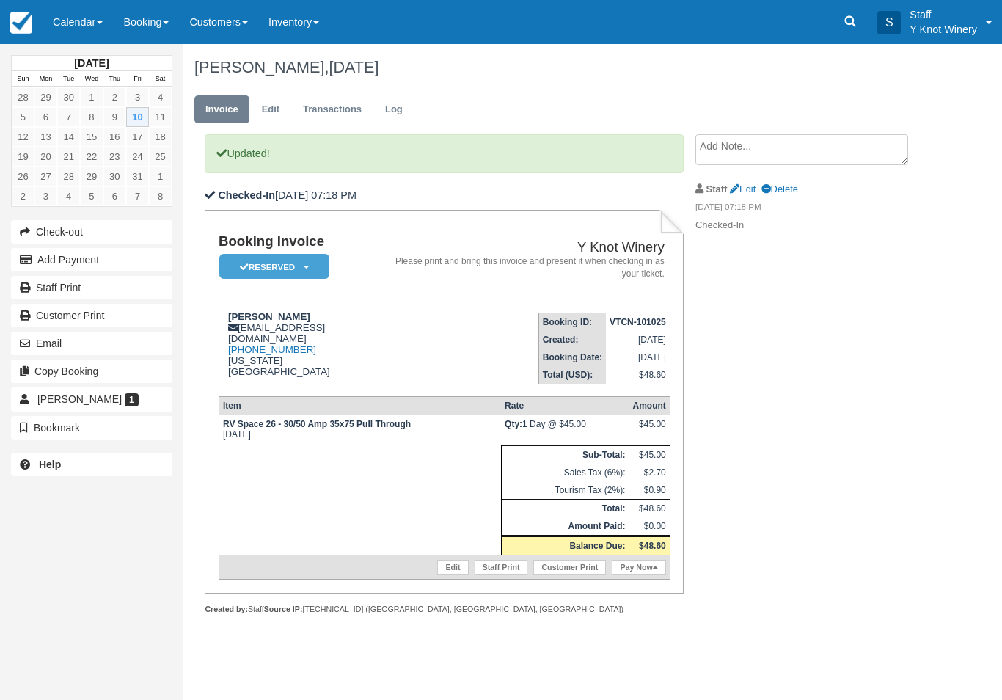
click at [638, 574] on link "Pay Now" at bounding box center [639, 567] width 54 height 15
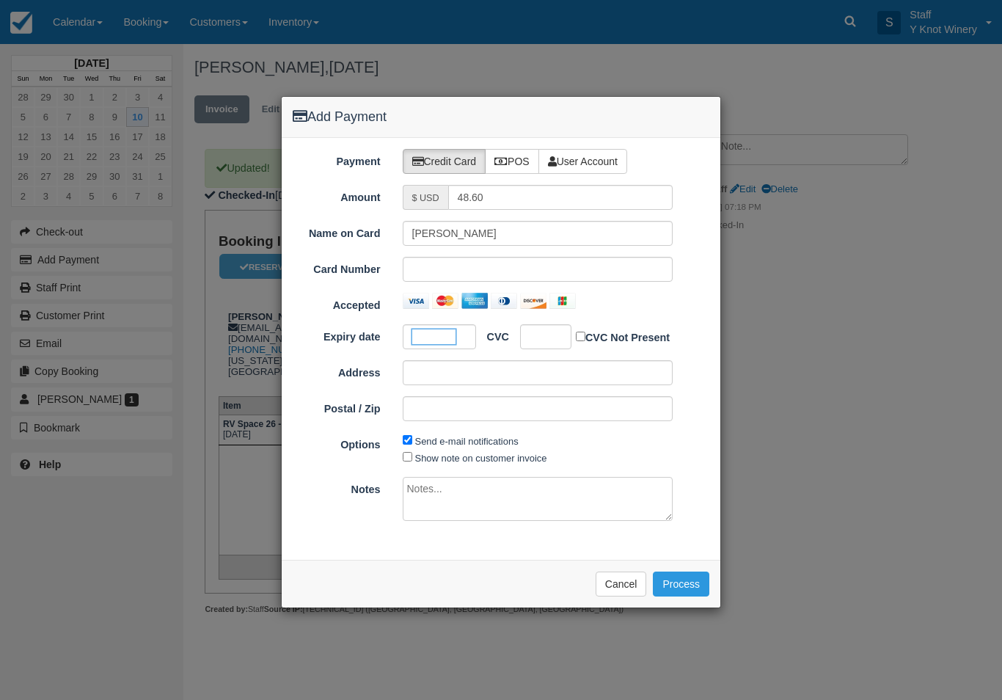
click at [554, 332] on div at bounding box center [545, 336] width 51 height 25
click at [459, 453] on label "Show note on customer invoice" at bounding box center [481, 458] width 132 height 11
click at [412, 453] on input "Show note on customer invoice" at bounding box center [408, 457] width 10 height 10
checkbox input "true"
click at [687, 580] on button "Process" at bounding box center [681, 584] width 56 height 25
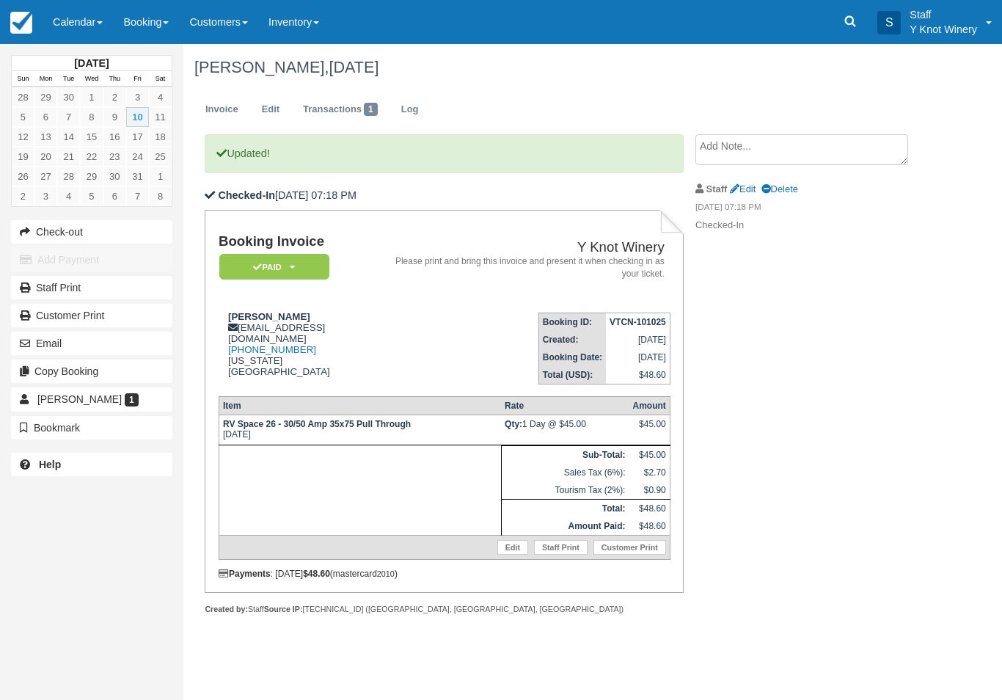
click at [70, 21] on link "Calendar" at bounding box center [78, 22] width 70 height 44
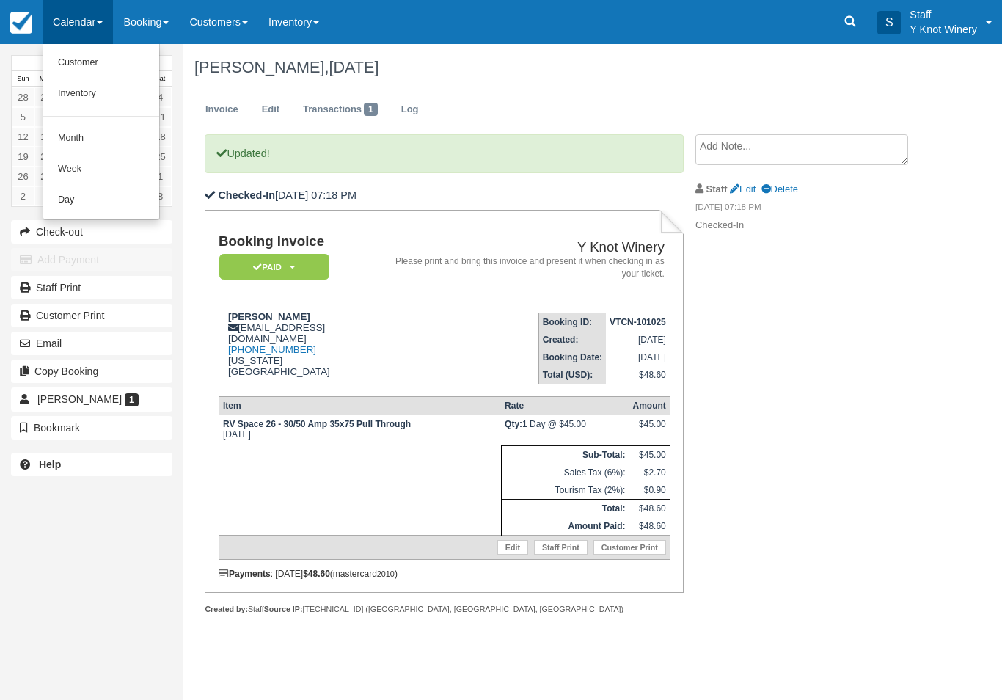
click at [105, 65] on link "Customer" at bounding box center [101, 63] width 116 height 31
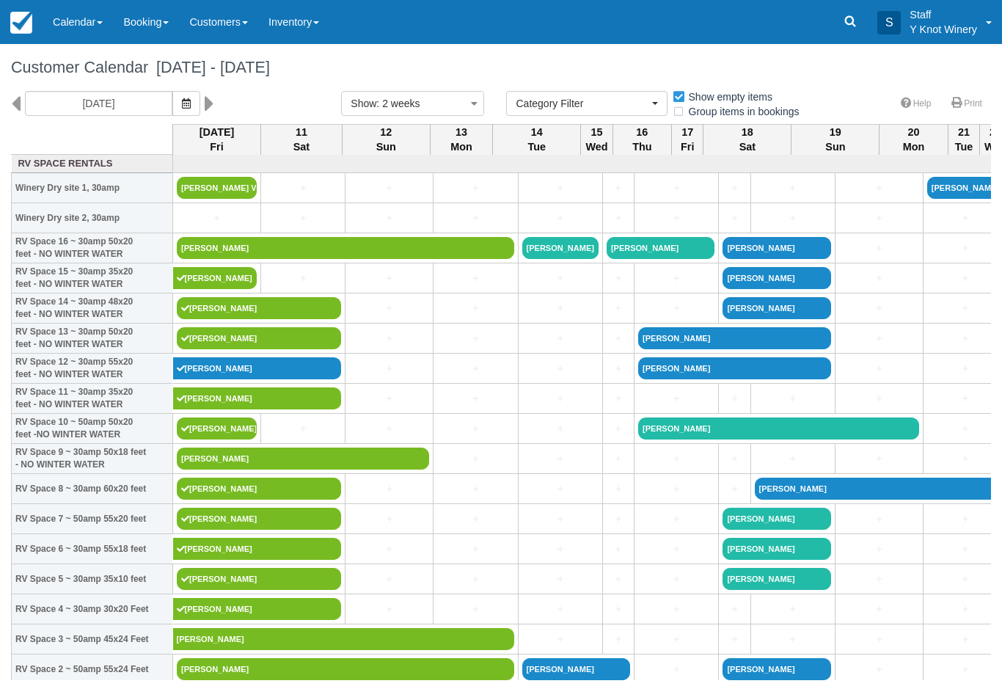
select select
